Goal: Task Accomplishment & Management: Manage account settings

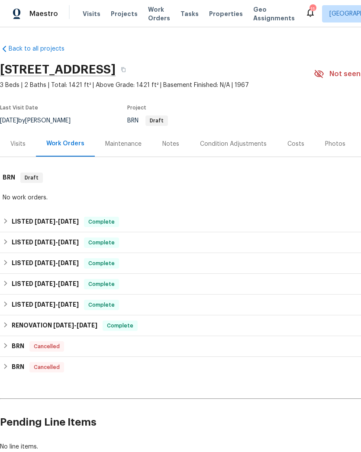
click at [94, 17] on span "Visits" at bounding box center [92, 14] width 18 height 9
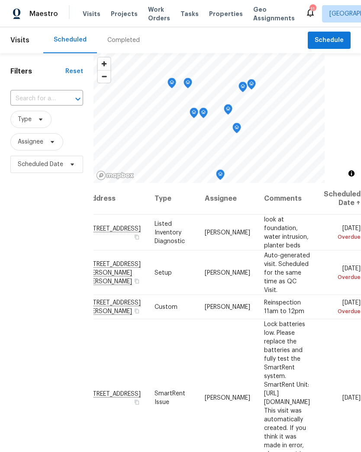
scroll to position [0, 79]
click at [0, 0] on icon at bounding box center [0, 0] width 0 height 0
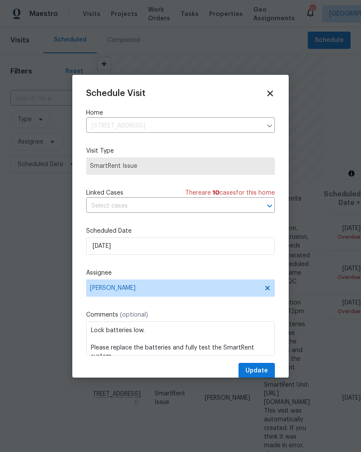
click at [342, 347] on div at bounding box center [180, 226] width 361 height 452
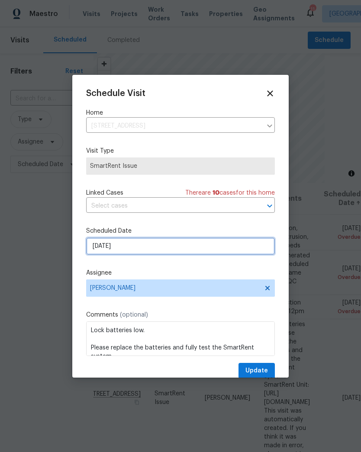
click at [153, 253] on input "8/17/2025" at bounding box center [180, 246] width 189 height 17
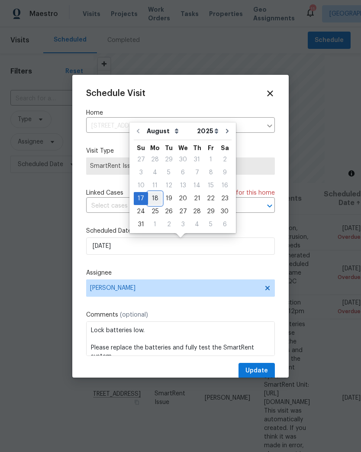
click at [158, 199] on div "18" at bounding box center [155, 199] width 14 height 12
type input "8/18/2025"
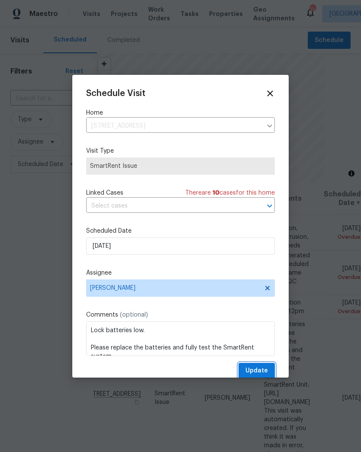
click at [260, 375] on span "Update" at bounding box center [256, 371] width 23 height 11
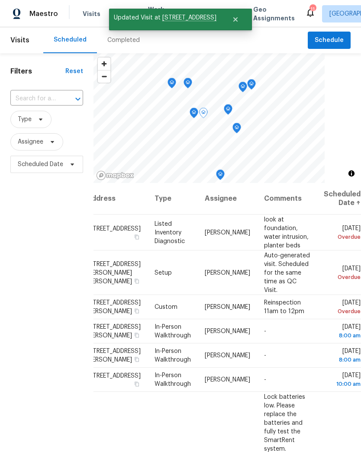
click at [0, 0] on icon at bounding box center [0, 0] width 0 height 0
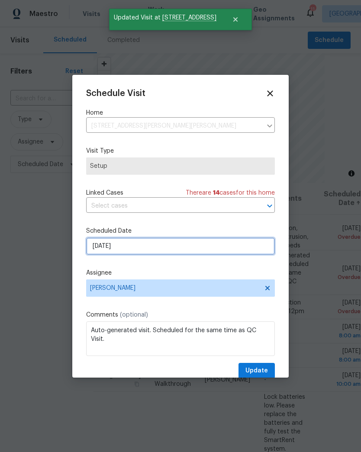
click at [148, 249] on input "8/14/2025" at bounding box center [180, 246] width 189 height 17
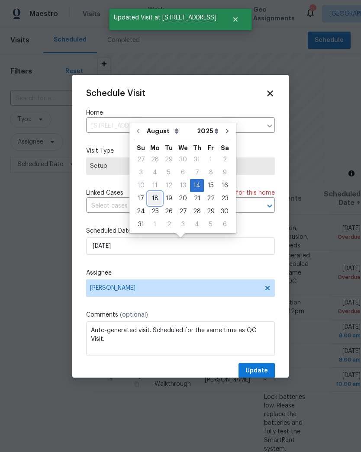
click at [157, 201] on div "18" at bounding box center [155, 199] width 14 height 12
type input "8/18/2025"
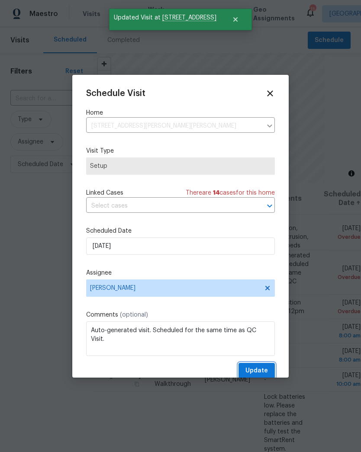
click at [259, 371] on span "Update" at bounding box center [256, 371] width 23 height 11
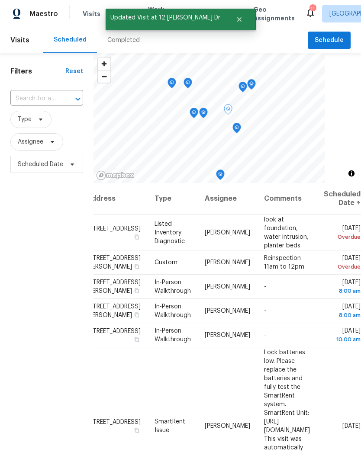
click at [0, 0] on icon at bounding box center [0, 0] width 0 height 0
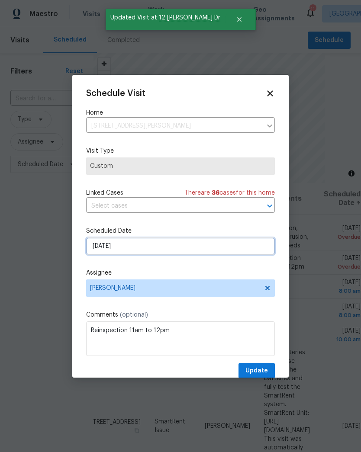
click at [129, 247] on input "8/15/2025" at bounding box center [180, 246] width 189 height 17
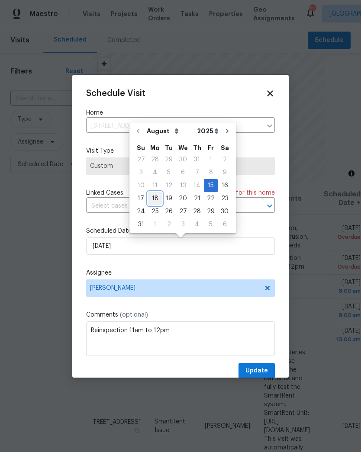
click at [153, 198] on div "18" at bounding box center [155, 199] width 14 height 12
type input "8/18/2025"
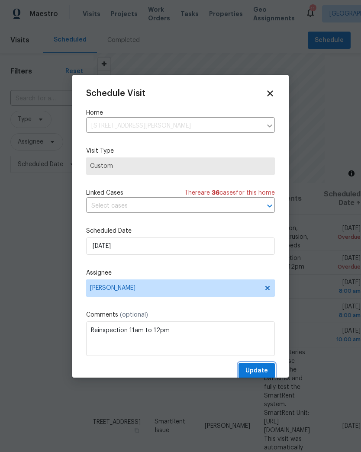
click at [253, 368] on span "Update" at bounding box center [256, 371] width 23 height 11
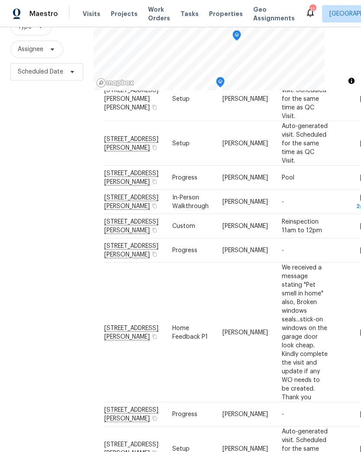
scroll to position [93, 0]
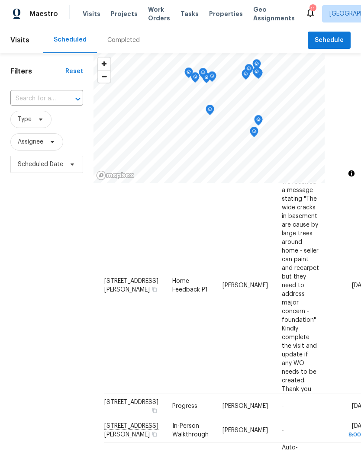
scroll to position [123, 0]
click at [0, 0] on icon at bounding box center [0, 0] width 0 height 0
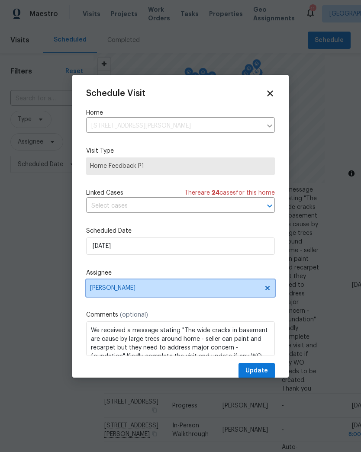
click at [124, 292] on span "[PERSON_NAME]" at bounding box center [175, 288] width 170 height 7
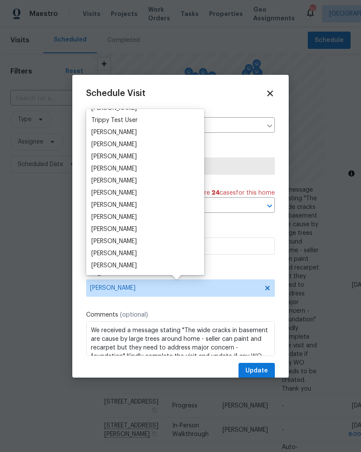
scroll to position [796, 0]
click at [134, 256] on div "Michael Gruener" at bounding box center [113, 253] width 45 height 9
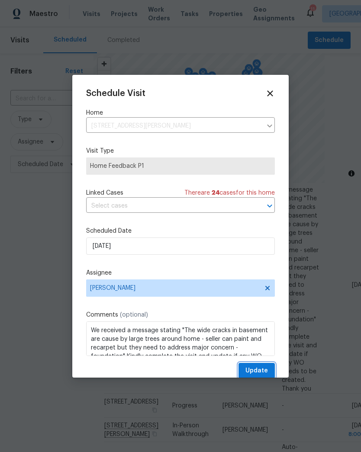
click at [258, 373] on span "Update" at bounding box center [256, 371] width 23 height 11
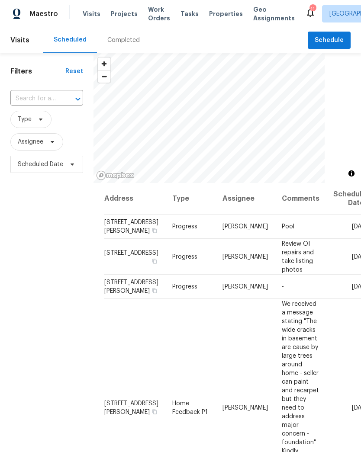
scroll to position [0, 0]
